Goal: Use online tool/utility: Utilize a website feature to perform a specific function

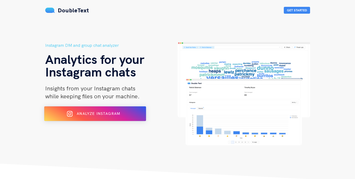
click at [116, 114] on span "Analyze Instagram" at bounding box center [98, 113] width 43 height 5
drag, startPoint x: 85, startPoint y: 83, endPoint x: 87, endPoint y: 95, distance: 11.7
click at [86, 86] on div "Instagram DM and group chat analyzer Analytics for your Instagram chats Insight…" at bounding box center [111, 93] width 132 height 103
click at [85, 112] on span "Analyze Instagram" at bounding box center [98, 113] width 43 height 5
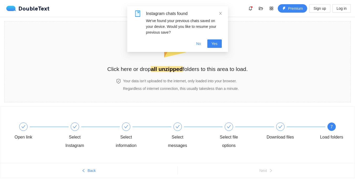
click at [185, 47] on div "Instagram chats found We've found your previous chats saved on your device. Wou…" at bounding box center [177, 29] width 101 height 46
click at [194, 45] on button "No" at bounding box center [198, 43] width 13 height 8
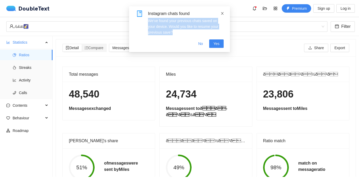
click at [223, 14] on div "Instagram chats found We've found your previous chats saved on your device. Wou…" at bounding box center [179, 29] width 101 height 46
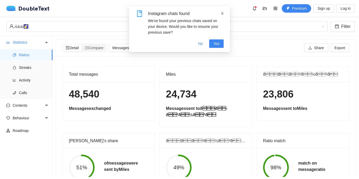
click at [220, 12] on icon "close" at bounding box center [222, 14] width 4 height 4
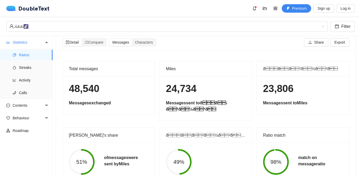
scroll to position [6, 0]
